Goal: Navigation & Orientation: Go to known website

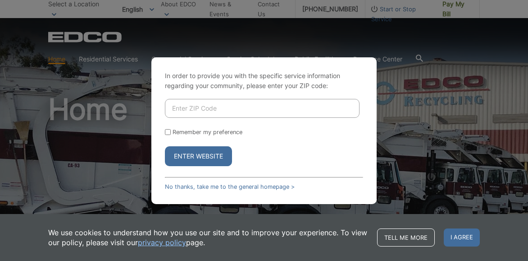
click at [245, 109] on input "Enter ZIP Code" at bounding box center [262, 108] width 195 height 19
type input "91977"
click at [210, 132] on label "Remember my preference" at bounding box center [208, 131] width 70 height 7
click at [171, 132] on input "Remember my preference" at bounding box center [168, 132] width 6 height 6
checkbox input "true"
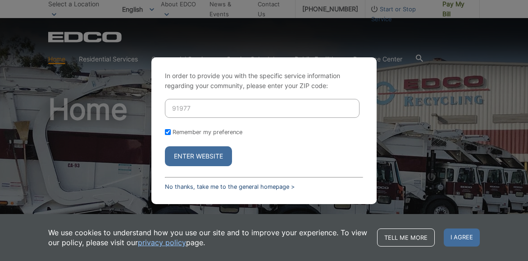
click at [225, 186] on link "No thanks, take me to the general homepage >" at bounding box center [230, 186] width 130 height 7
